Goal: Purchase product/service

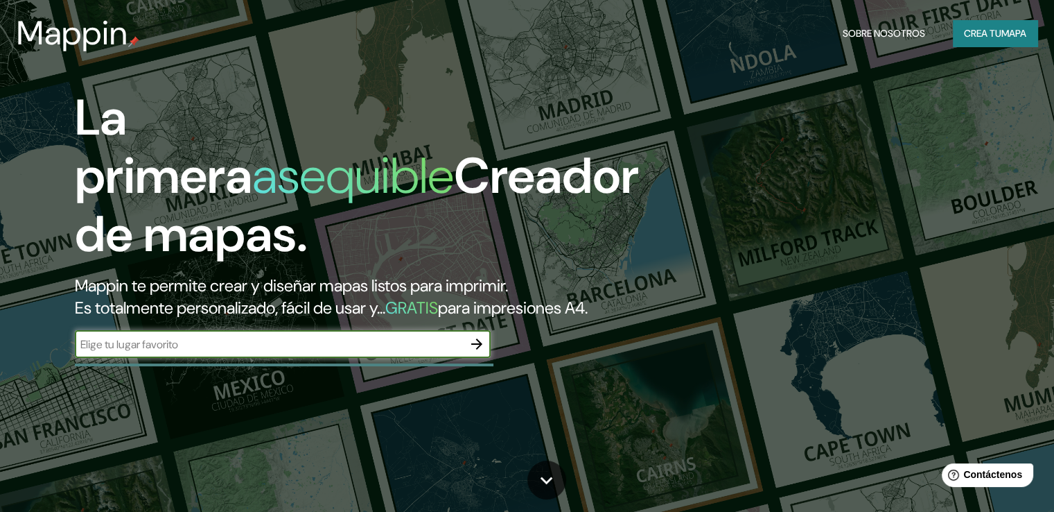
click at [298, 352] on input "text" at bounding box center [269, 344] width 388 height 16
click at [116, 352] on input "text" at bounding box center [269, 344] width 388 height 16
type input "LIMA SAN [PERSON_NAME]"
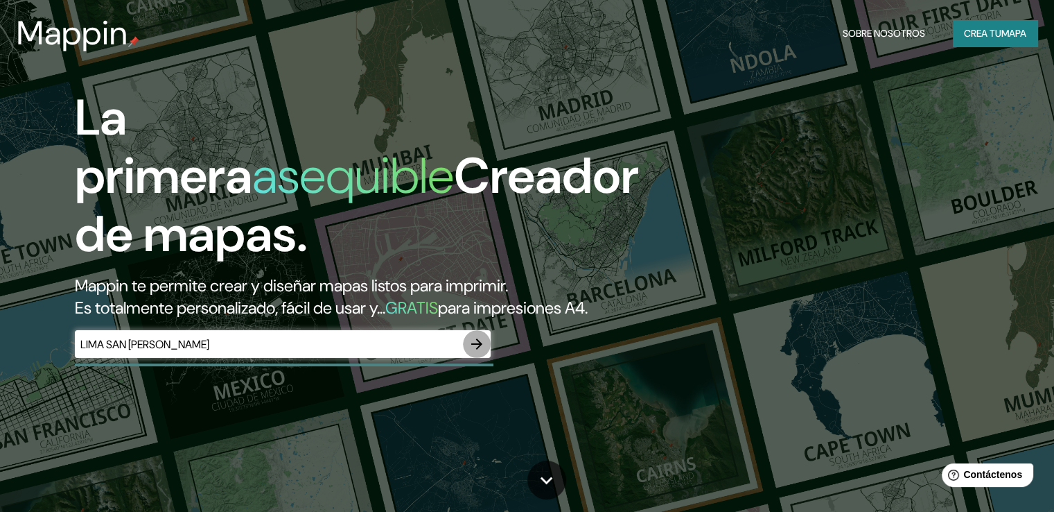
click at [473, 352] on icon "button" at bounding box center [477, 344] width 17 height 17
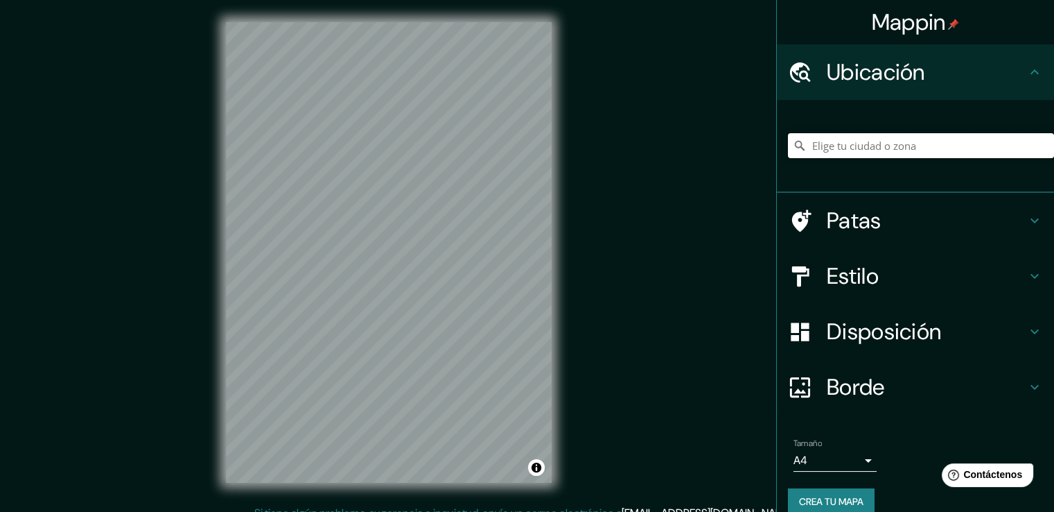
click at [824, 146] on input "Elige tu ciudad o zona" at bounding box center [921, 145] width 266 height 25
click at [857, 148] on input "[GEOGRAPHIC_DATA], [GEOGRAPHIC_DATA], [GEOGRAPHIC_DATA]" at bounding box center [921, 145] width 266 height 25
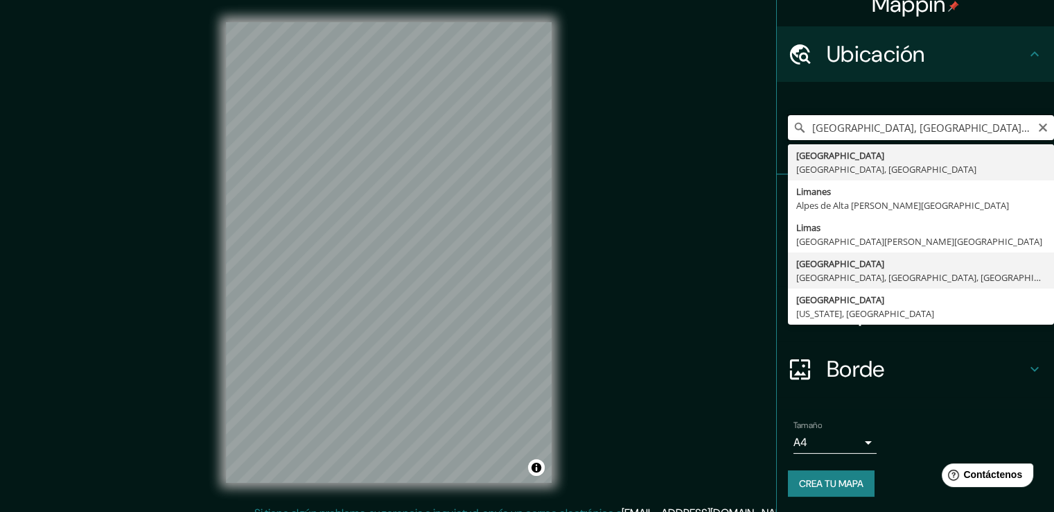
scroll to position [19, 0]
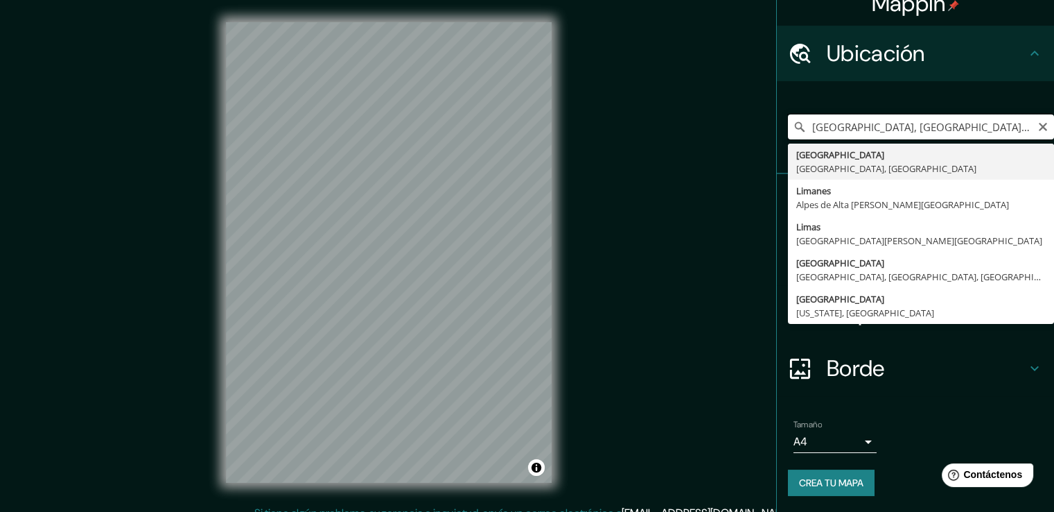
drag, startPoint x: 945, startPoint y: 130, endPoint x: 830, endPoint y: 133, distance: 115.1
click at [830, 133] on input "[GEOGRAPHIC_DATA], [GEOGRAPHIC_DATA], [GEOGRAPHIC_DATA]" at bounding box center [921, 126] width 266 height 25
click at [918, 128] on input "[GEOGRAPHIC_DATA], [GEOGRAPHIC_DATA], [GEOGRAPHIC_DATA]" at bounding box center [921, 126] width 266 height 25
drag, startPoint x: 918, startPoint y: 128, endPoint x: 839, endPoint y: 128, distance: 79.7
click at [839, 128] on input "[GEOGRAPHIC_DATA], [GEOGRAPHIC_DATA], [GEOGRAPHIC_DATA]" at bounding box center [921, 126] width 266 height 25
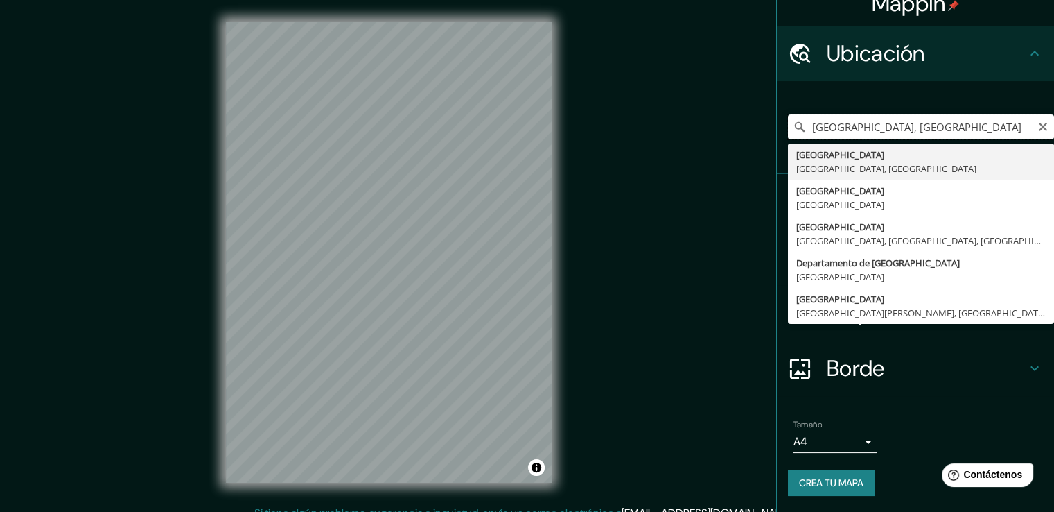
click at [872, 127] on input "[GEOGRAPHIC_DATA], [GEOGRAPHIC_DATA]" at bounding box center [921, 126] width 266 height 25
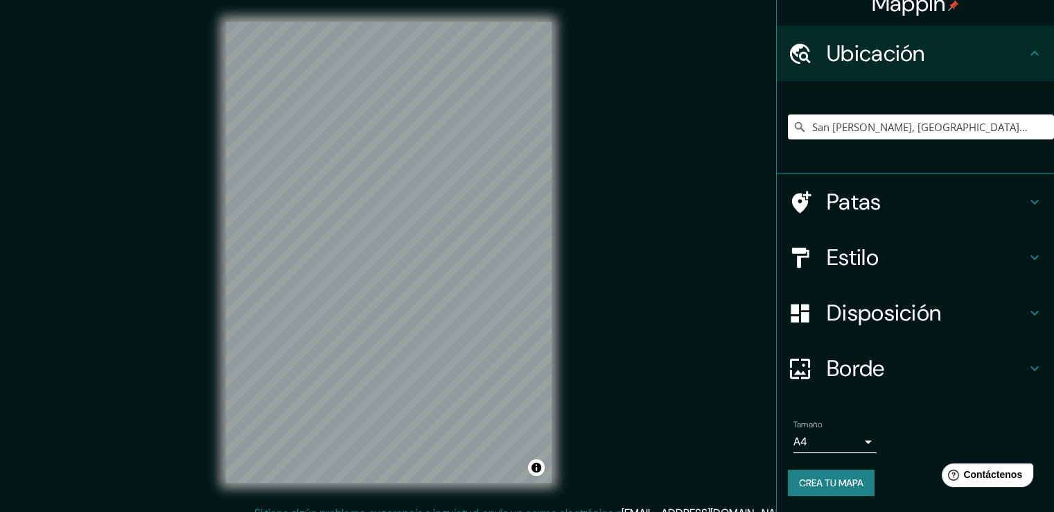
type input "San [PERSON_NAME], [GEOGRAPHIC_DATA], [GEOGRAPHIC_DATA], [GEOGRAPHIC_DATA]"
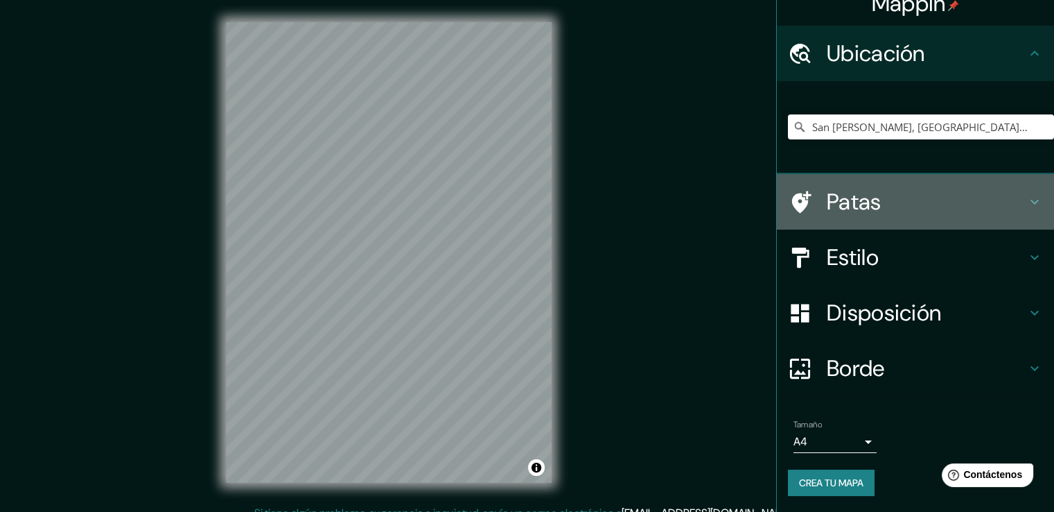
click at [885, 201] on h4 "Patas" at bounding box center [927, 202] width 200 height 28
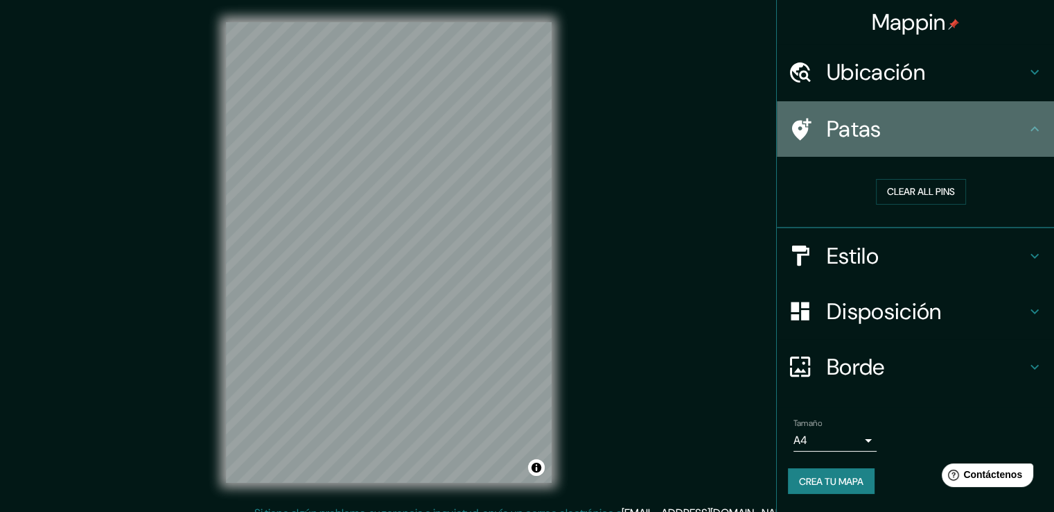
click at [896, 135] on h4 "Patas" at bounding box center [927, 129] width 200 height 28
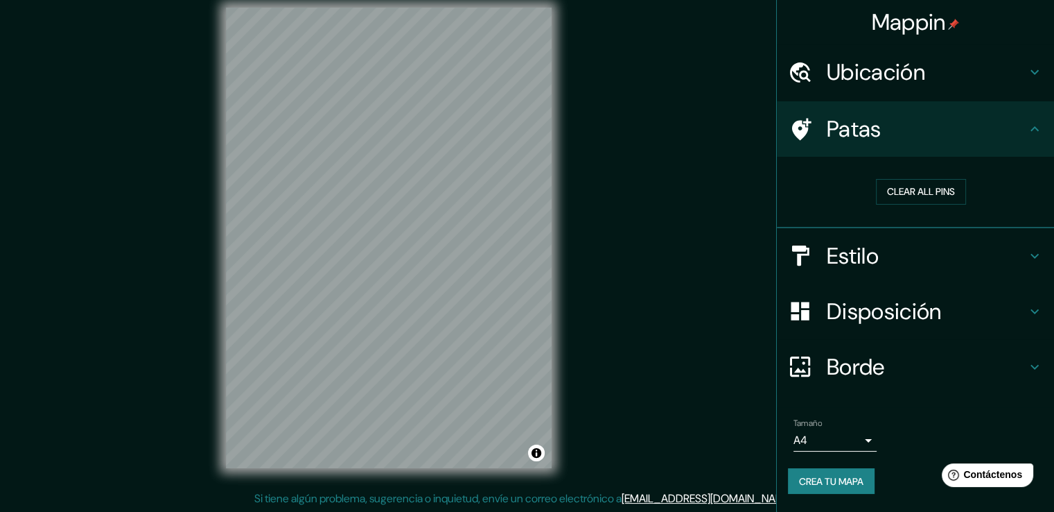
scroll to position [15, 0]
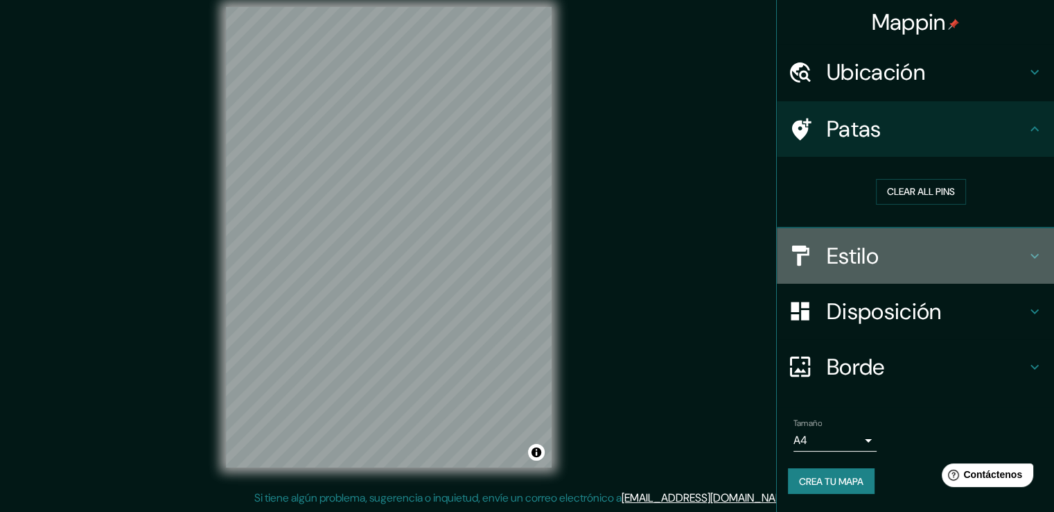
click at [846, 253] on font "Estilo" at bounding box center [853, 255] width 52 height 29
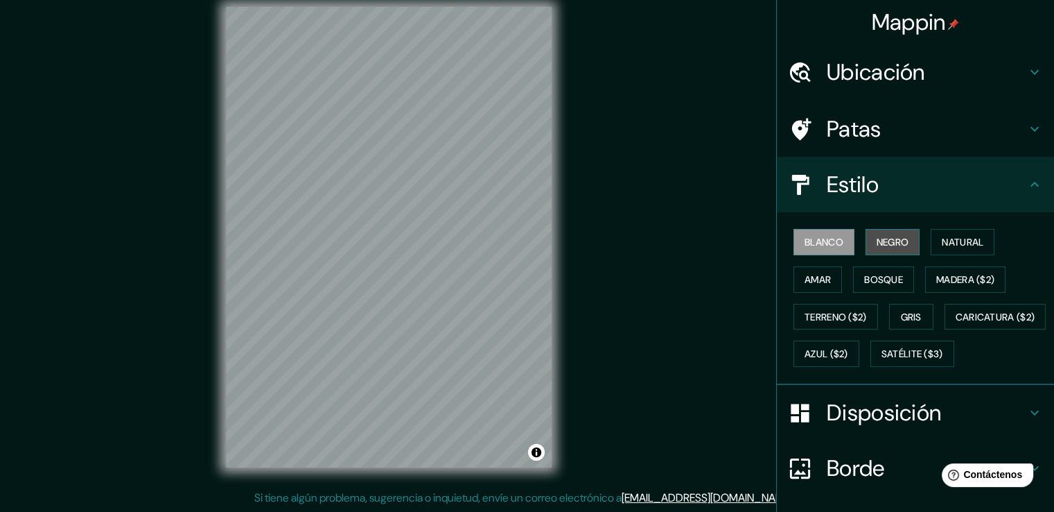
click at [879, 245] on font "Negro" at bounding box center [893, 242] width 33 height 12
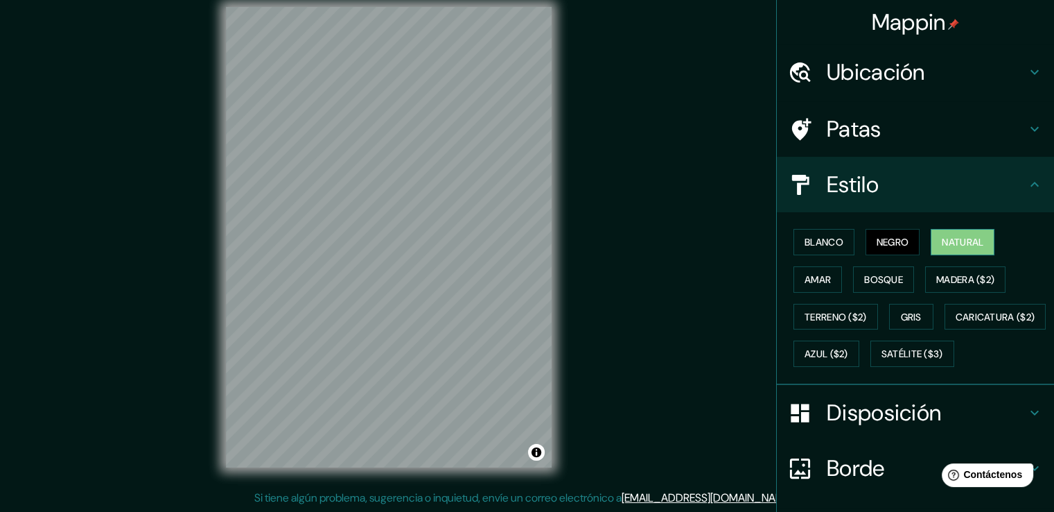
click at [943, 244] on font "Natural" at bounding box center [963, 242] width 42 height 12
